Goal: Navigation & Orientation: Go to known website

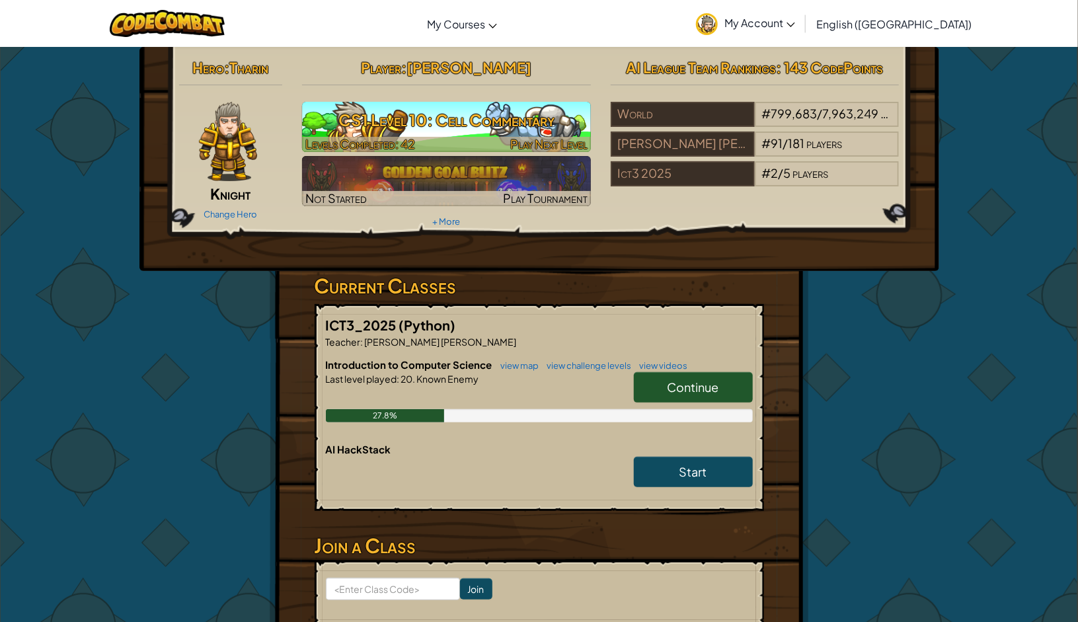
click at [474, 118] on h3 "CS1 Level 10: Cell Commentary" at bounding box center [446, 120] width 289 height 30
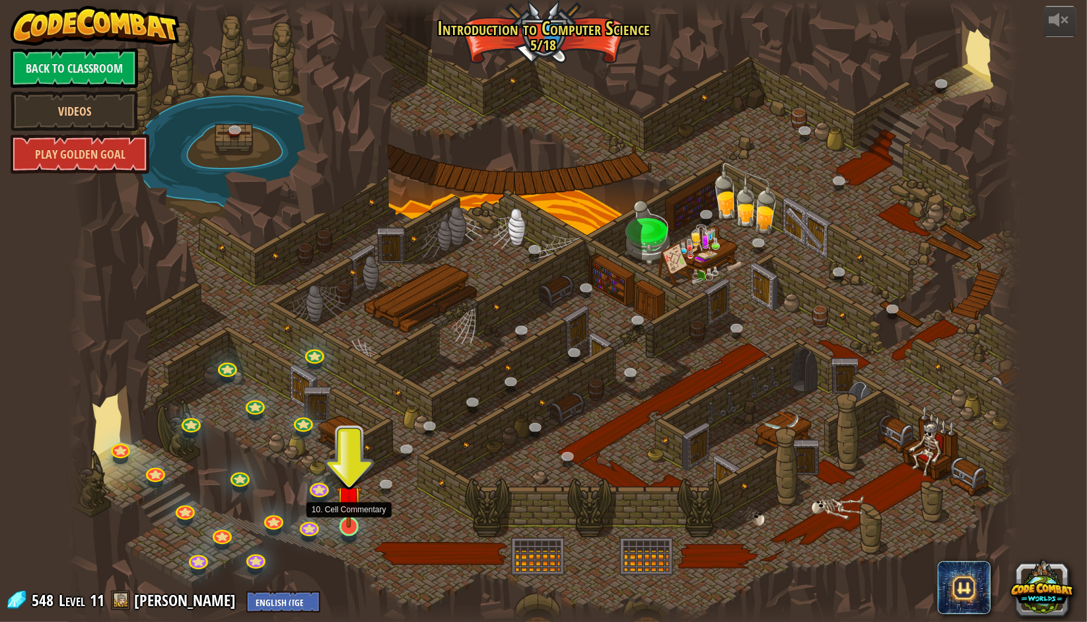
click at [349, 525] on img at bounding box center [349, 498] width 26 height 59
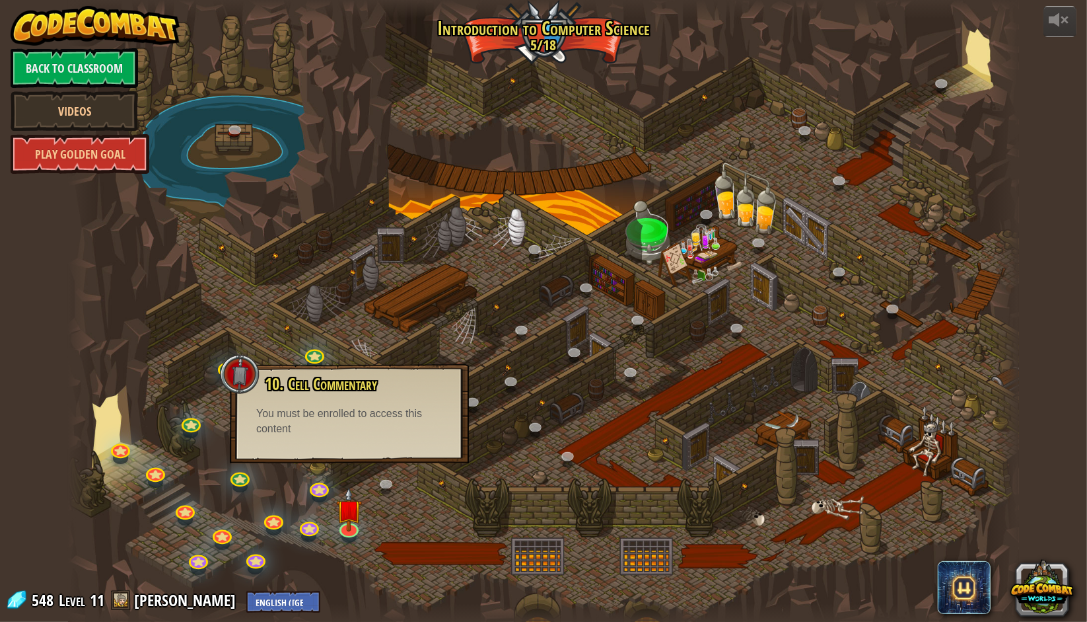
click at [35, 18] on img at bounding box center [95, 26] width 169 height 40
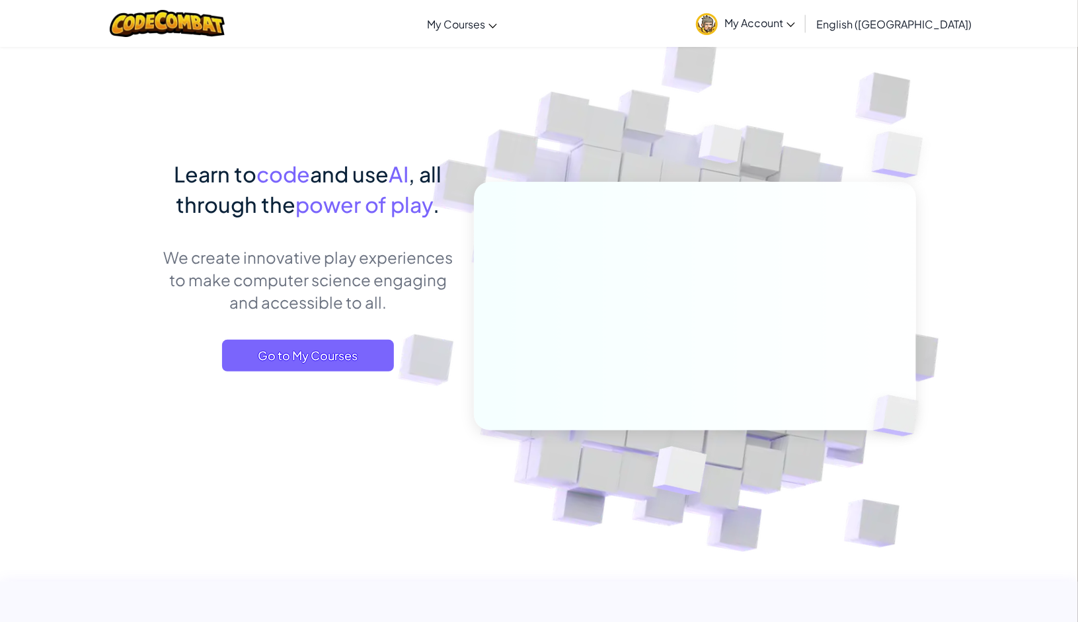
click at [35, 18] on div "Toggle navigation My Courses CodeCombat Classroom Ozaria Classroom AI League Es…" at bounding box center [539, 23] width 1084 height 47
click at [795, 22] on span "My Account" at bounding box center [759, 23] width 71 height 14
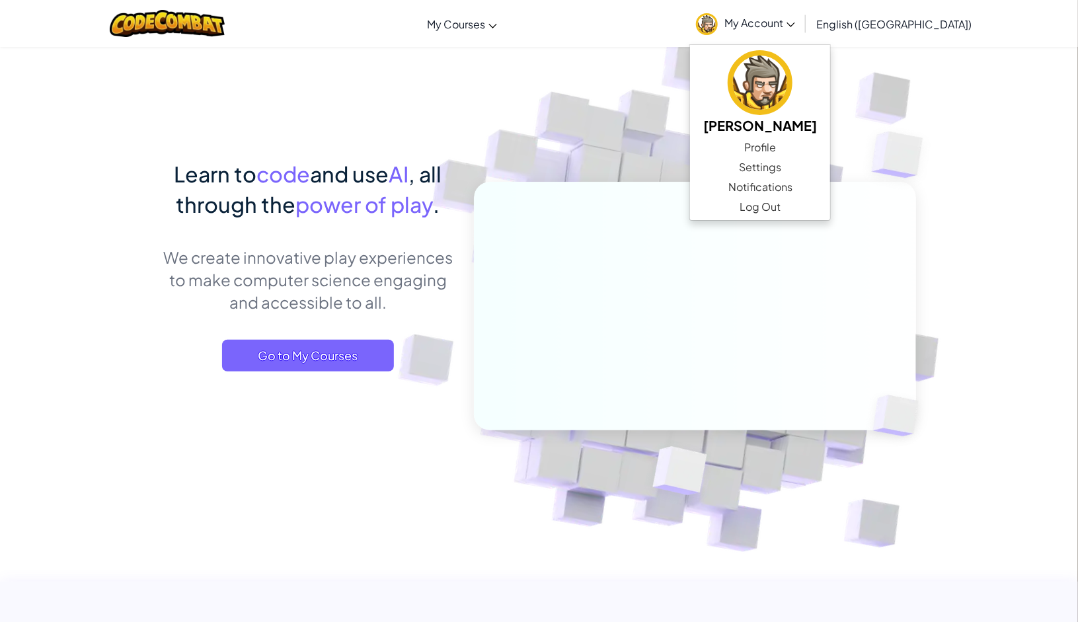
click at [972, 124] on img at bounding box center [685, 291] width 734 height 734
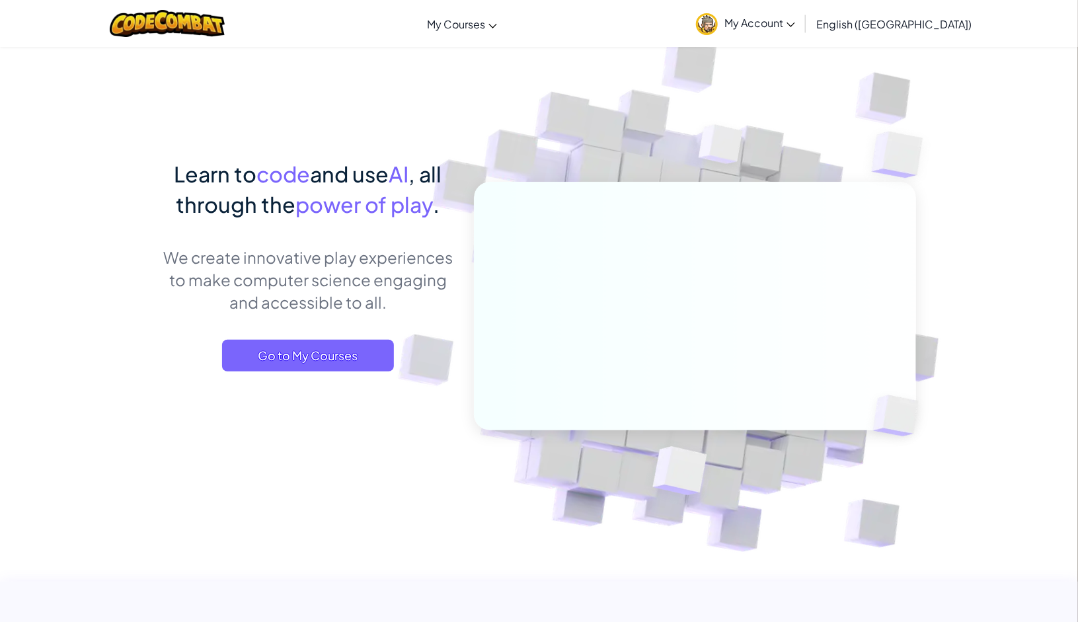
click at [795, 22] on icon at bounding box center [790, 24] width 9 height 5
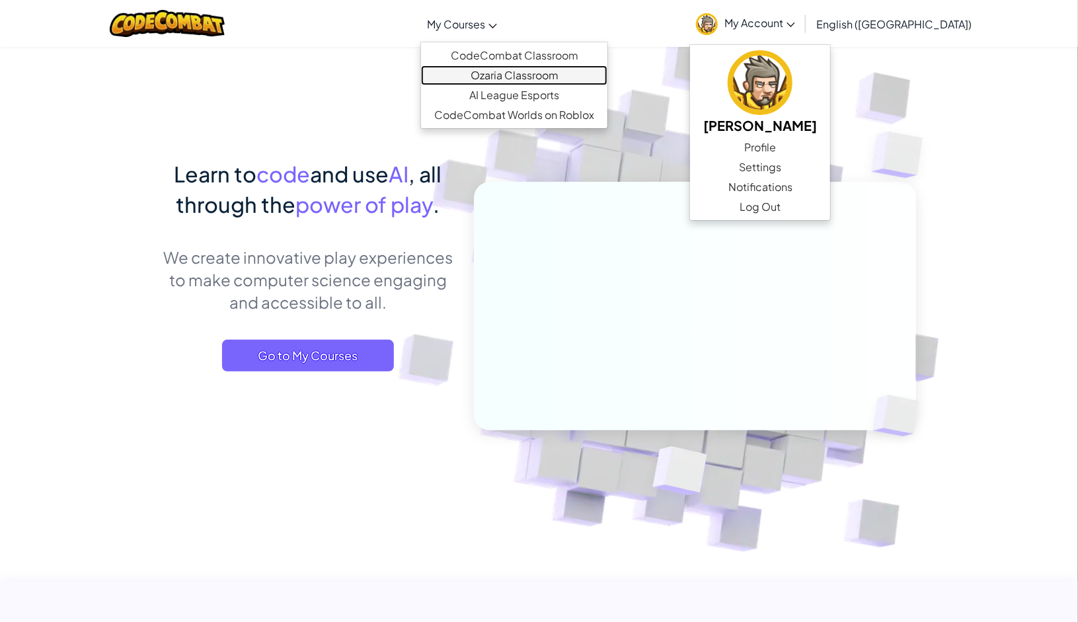
click at [537, 70] on link "Ozaria Classroom" at bounding box center [514, 75] width 186 height 20
